Goal: Task Accomplishment & Management: Use online tool/utility

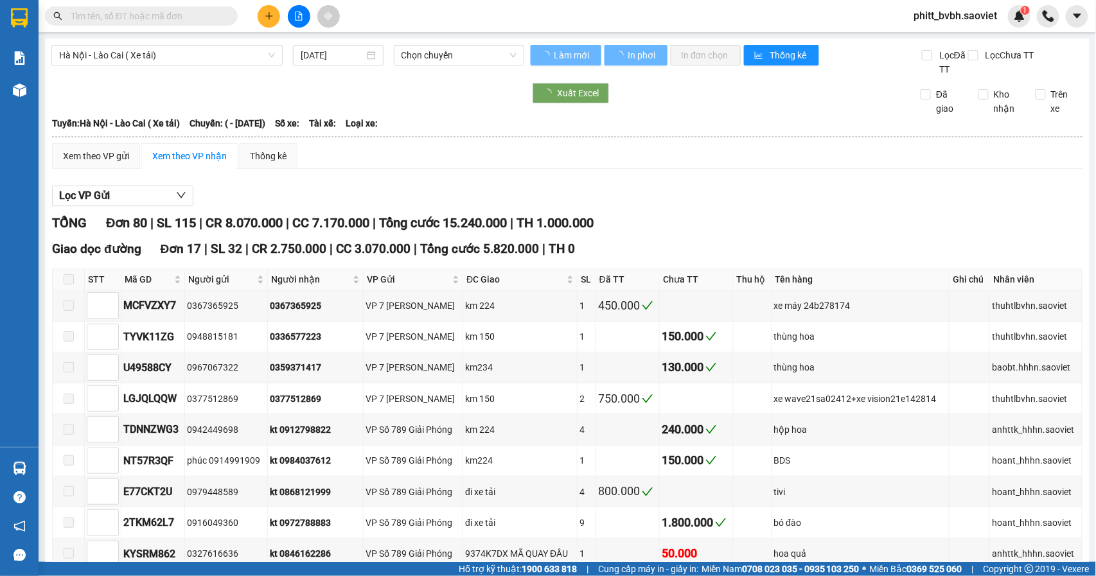
type input "[DATE]"
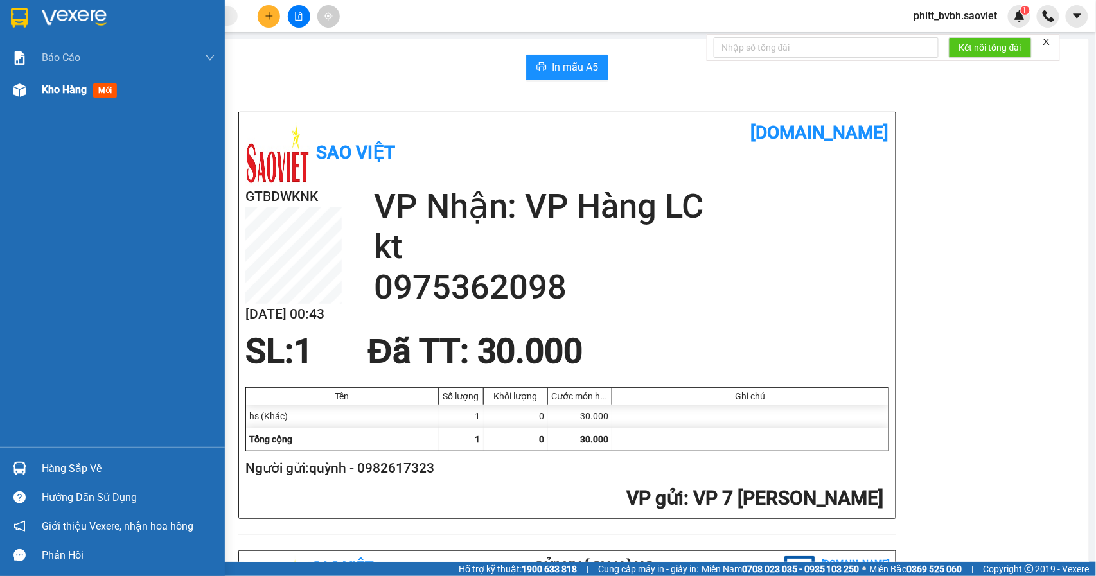
click at [80, 85] on span "Kho hàng" at bounding box center [64, 89] width 45 height 12
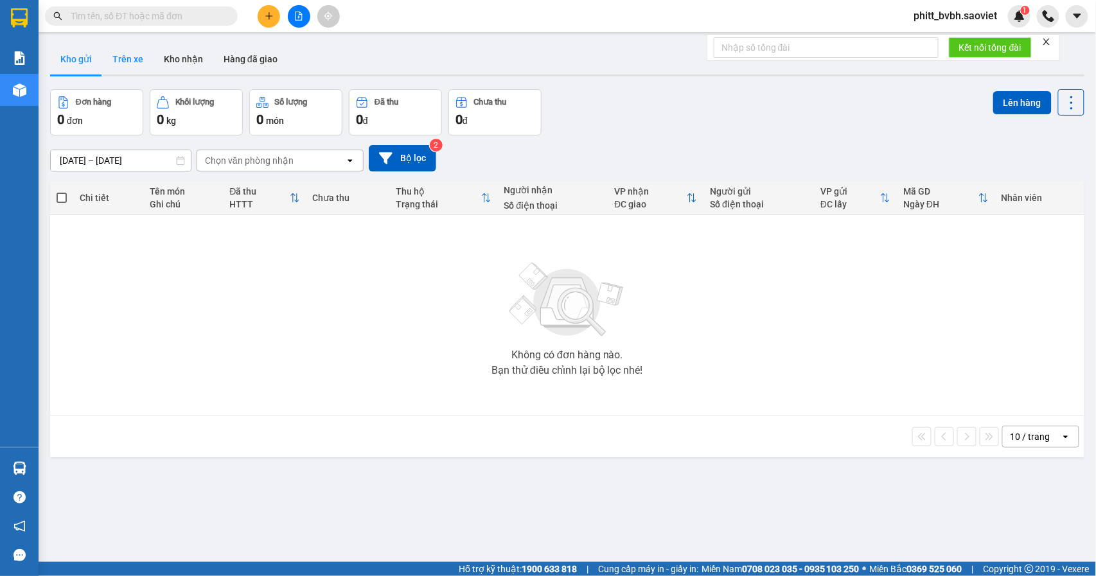
click at [121, 60] on button "Trên xe" at bounding box center [127, 59] width 51 height 31
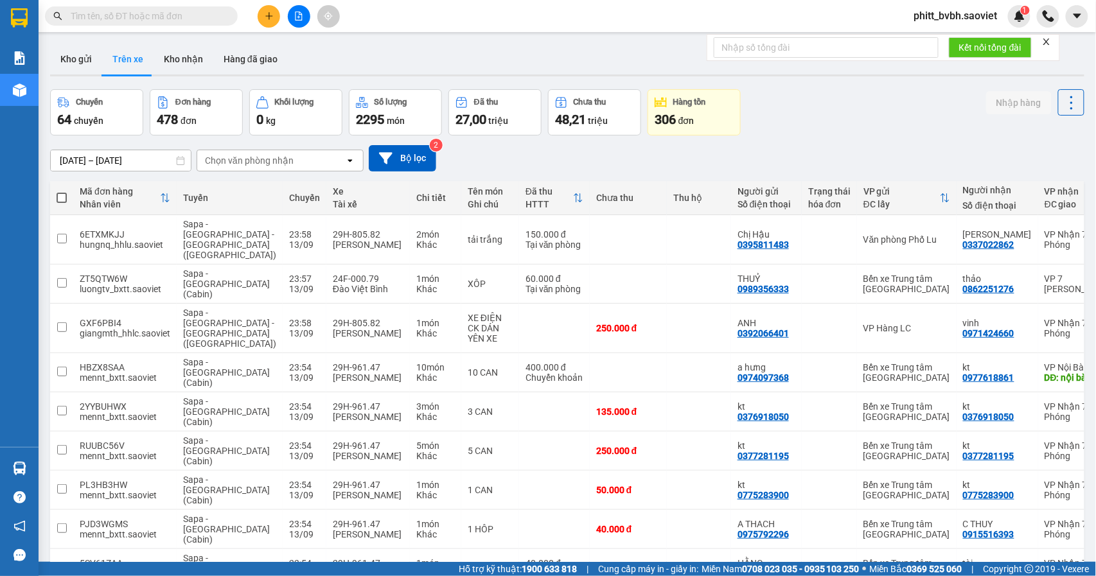
click at [268, 166] on div "Chọn văn phòng nhận" at bounding box center [249, 160] width 89 height 13
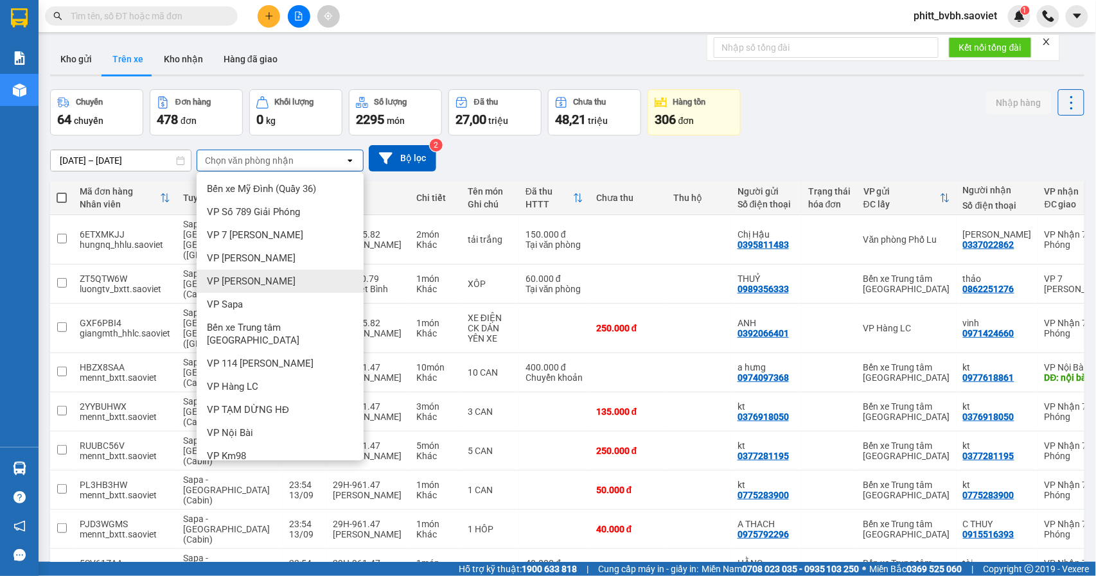
click at [232, 286] on span "VP [PERSON_NAME]" at bounding box center [251, 281] width 89 height 13
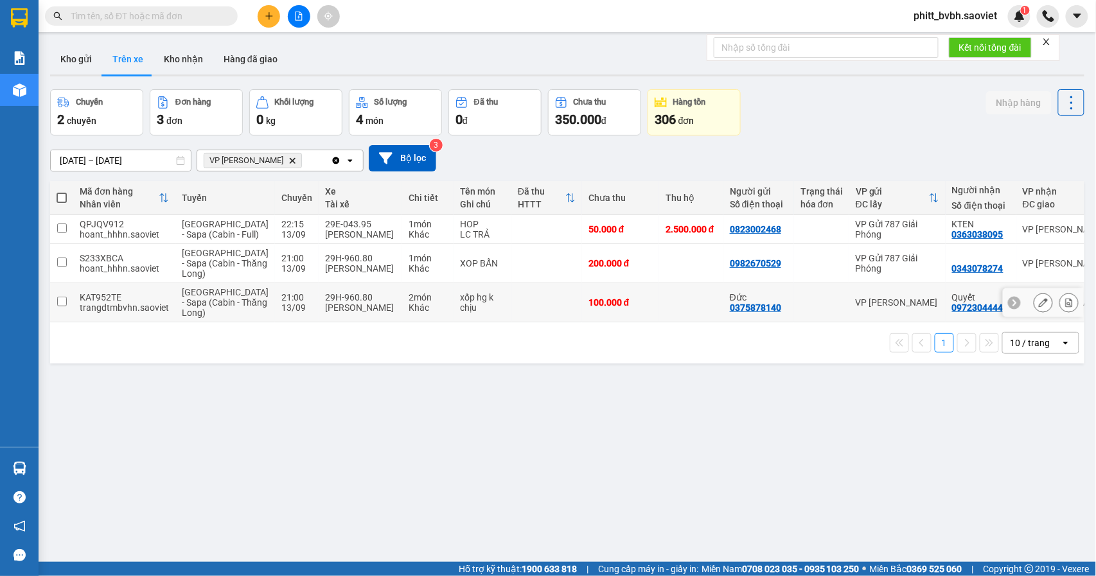
click at [409, 303] on div "2 món" at bounding box center [428, 297] width 39 height 10
checkbox input "true"
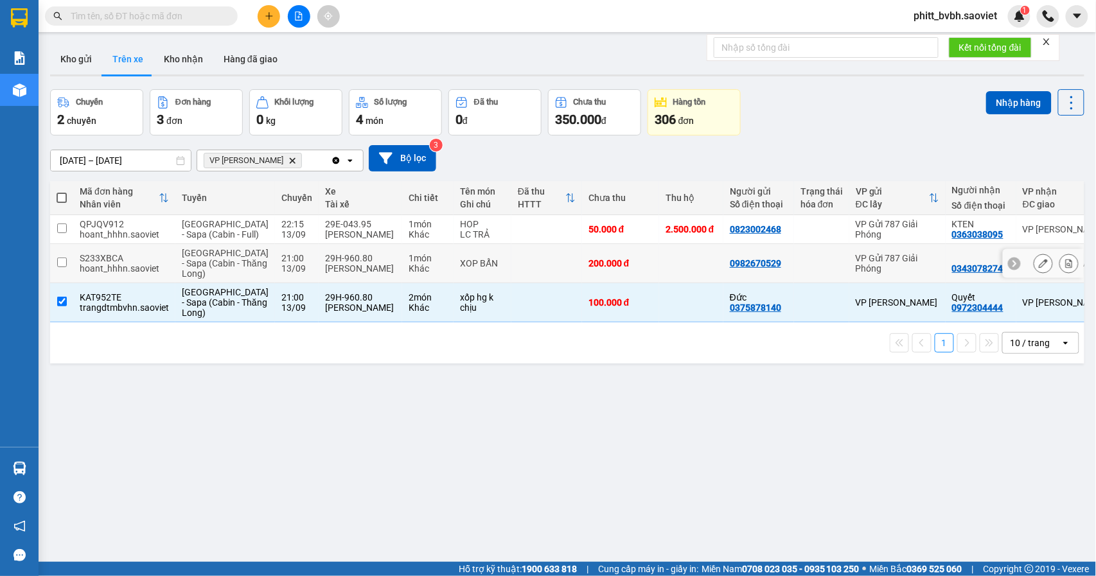
click at [402, 261] on td "1 món Khác" at bounding box center [427, 263] width 51 height 39
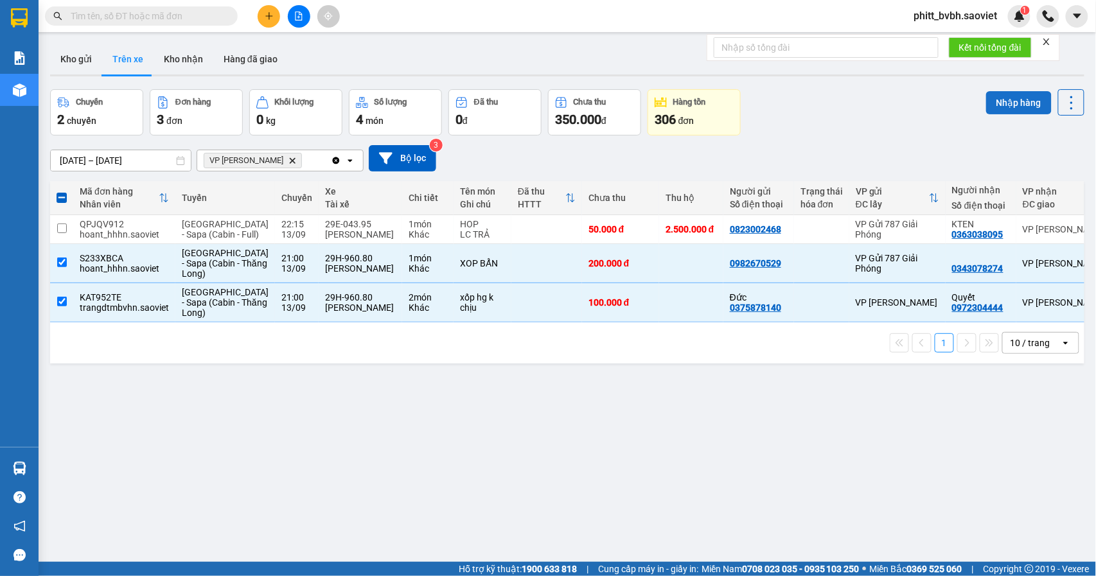
click at [999, 104] on button "Nhập hàng" at bounding box center [1019, 102] width 66 height 23
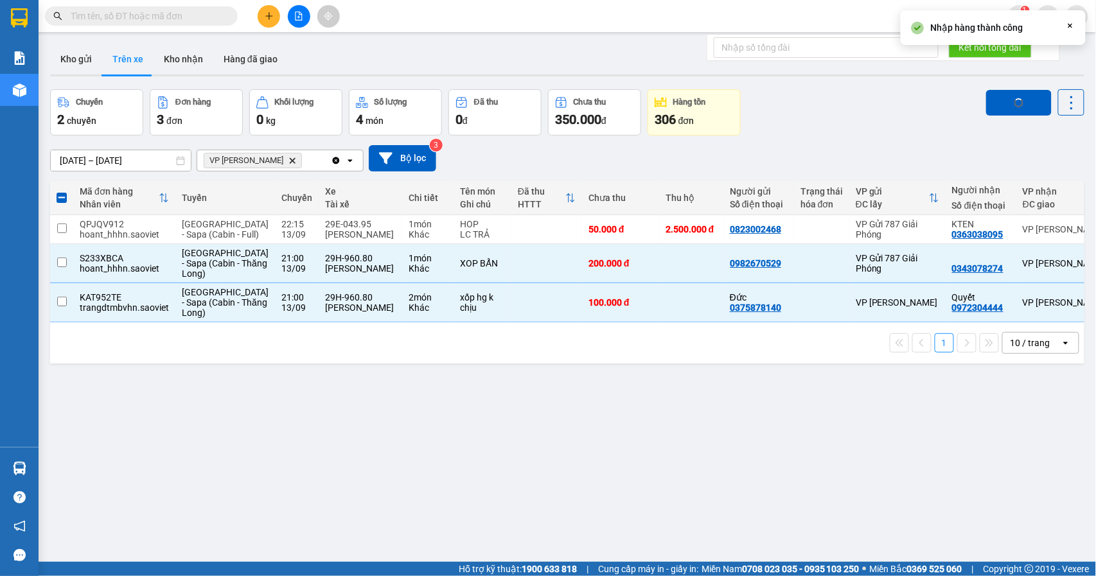
checkbox input "false"
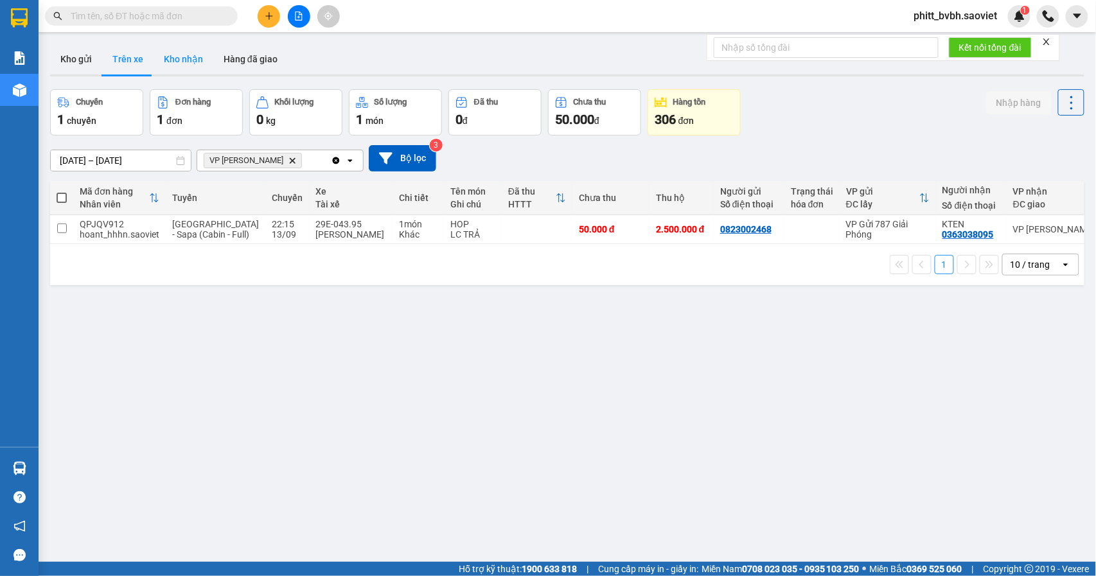
click at [168, 62] on button "Kho nhận" at bounding box center [184, 59] width 60 height 31
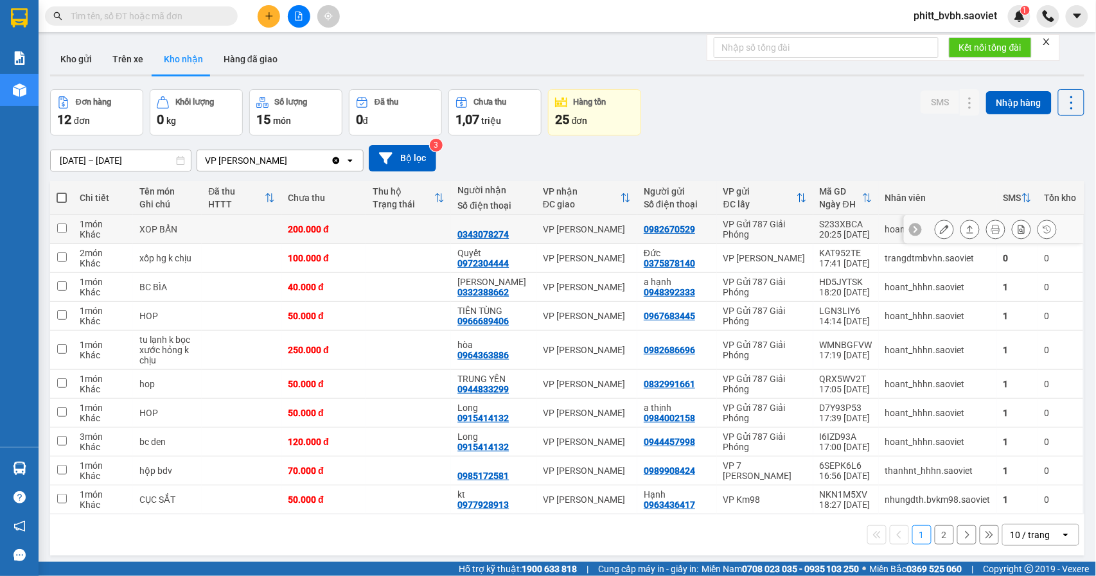
click at [272, 222] on td at bounding box center [242, 229] width 80 height 29
checkbox input "true"
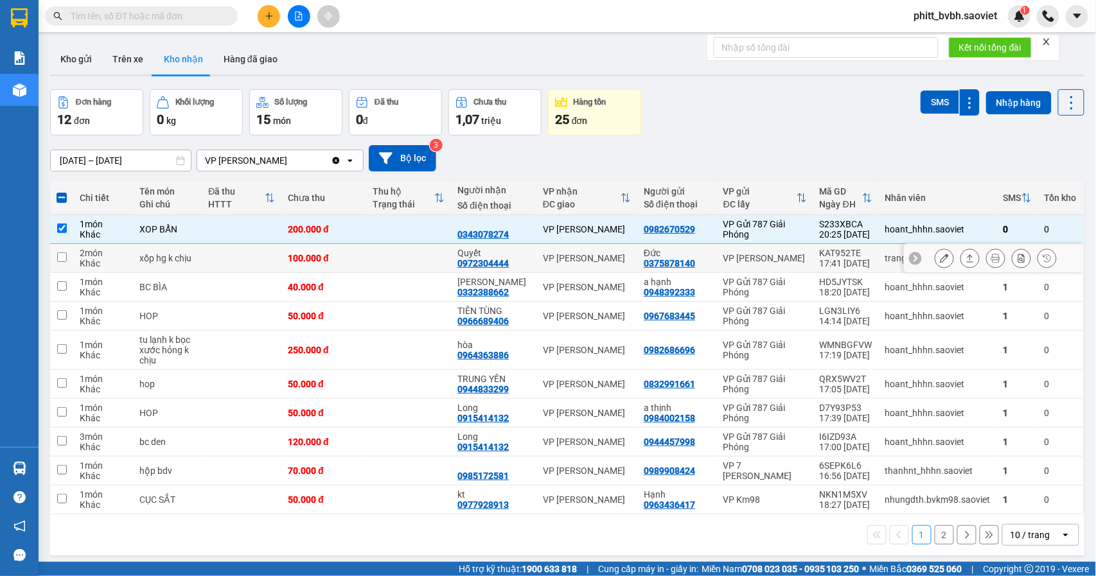
click at [295, 258] on div "100.000 đ" at bounding box center [324, 258] width 72 height 10
checkbox input "true"
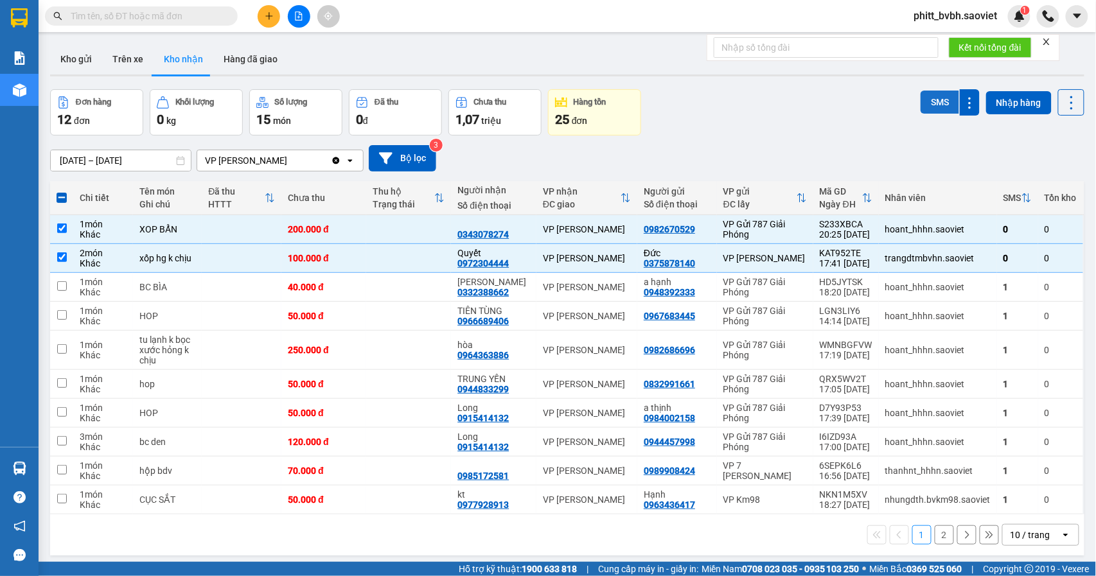
click at [928, 108] on button "SMS" at bounding box center [939, 102] width 39 height 23
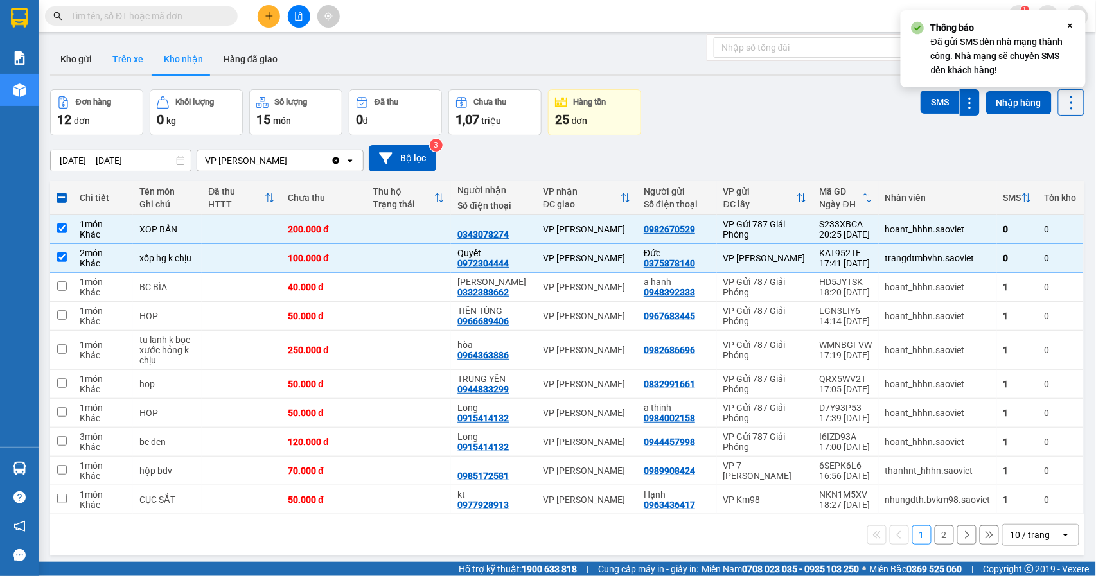
click at [125, 60] on button "Trên xe" at bounding box center [127, 59] width 51 height 31
